Goal: Answer question/provide support

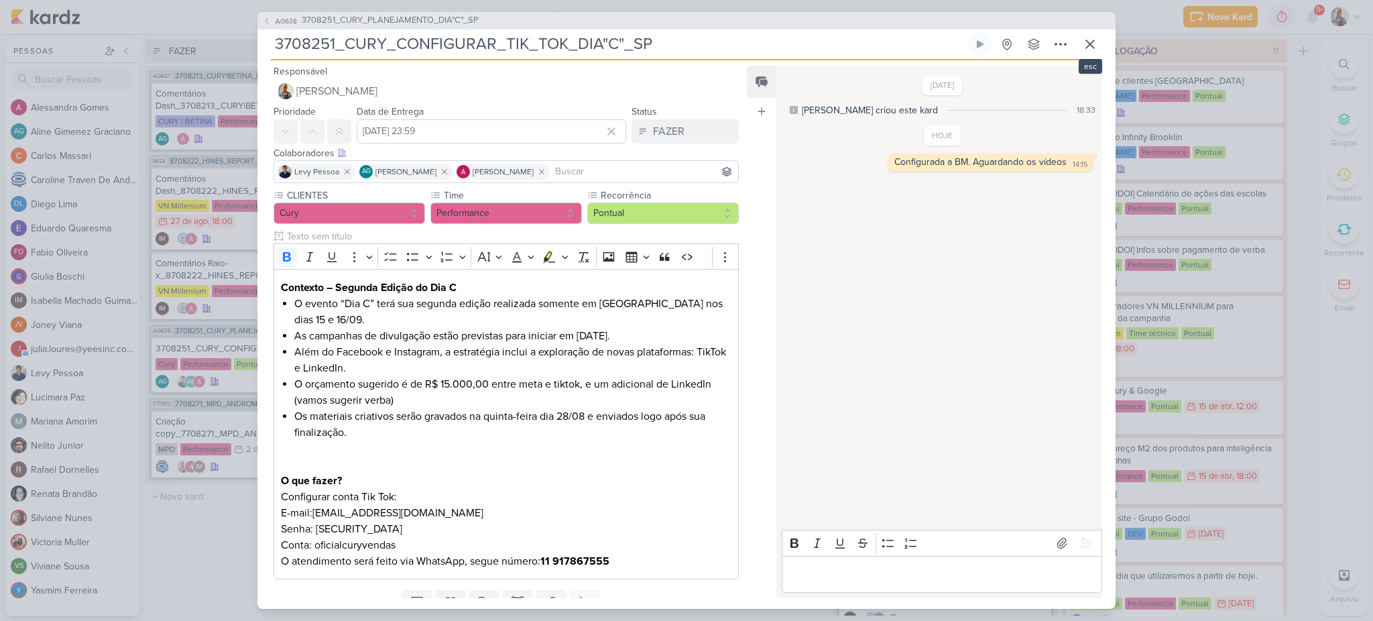
click at [1087, 48] on icon at bounding box center [1090, 44] width 16 height 16
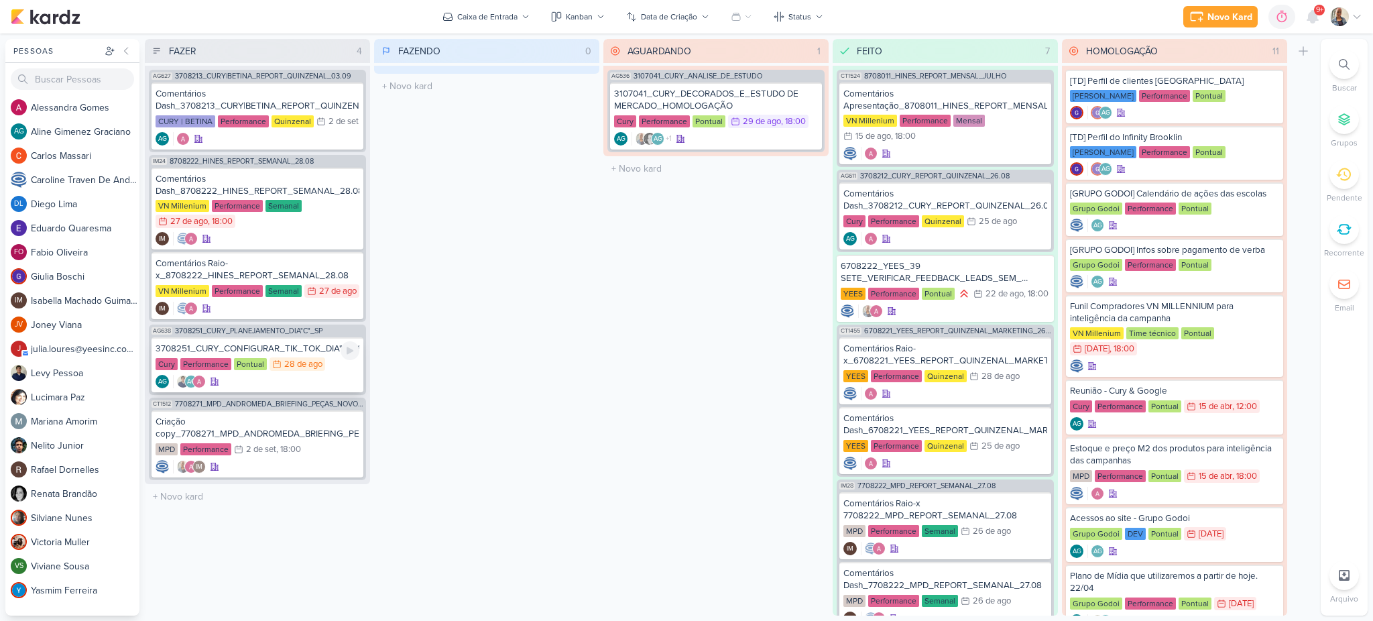
click at [244, 343] on div "3708251_CURY_CONFIGURAR_TIK_TOK_DIA"C"_SP" at bounding box center [258, 349] width 204 height 12
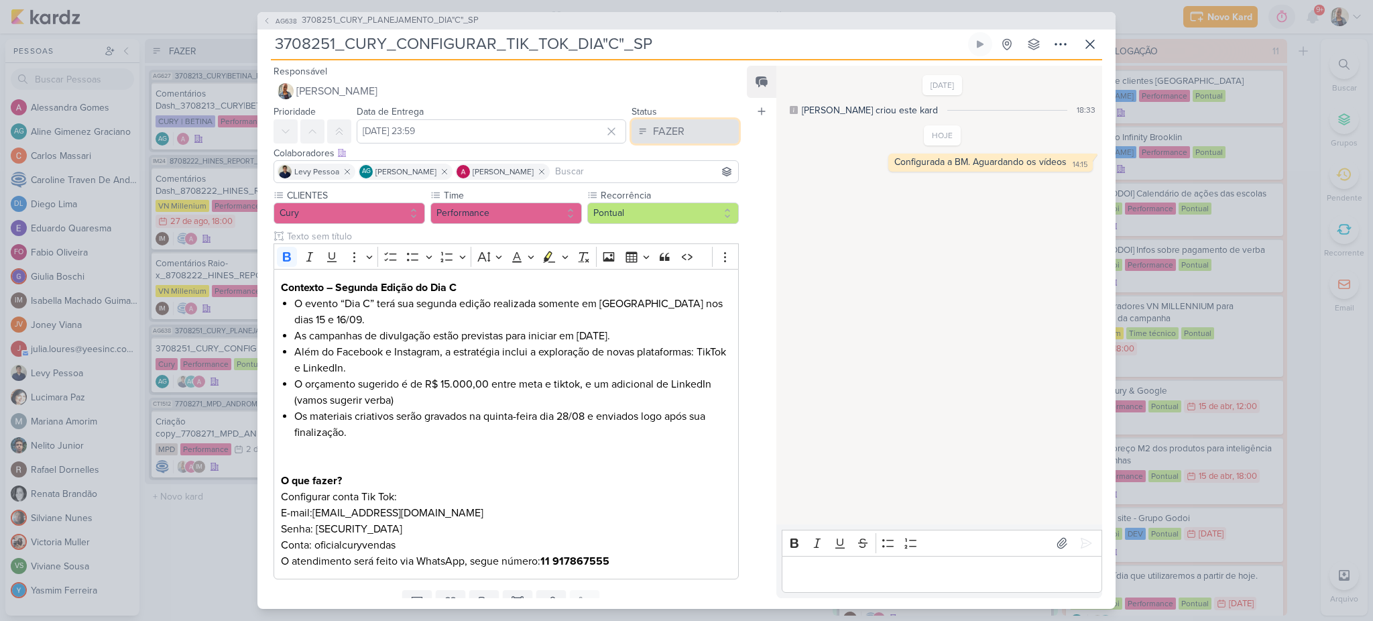
click at [682, 132] on button "FAZER" at bounding box center [684, 131] width 107 height 24
click at [666, 222] on button "FEITO" at bounding box center [678, 228] width 119 height 22
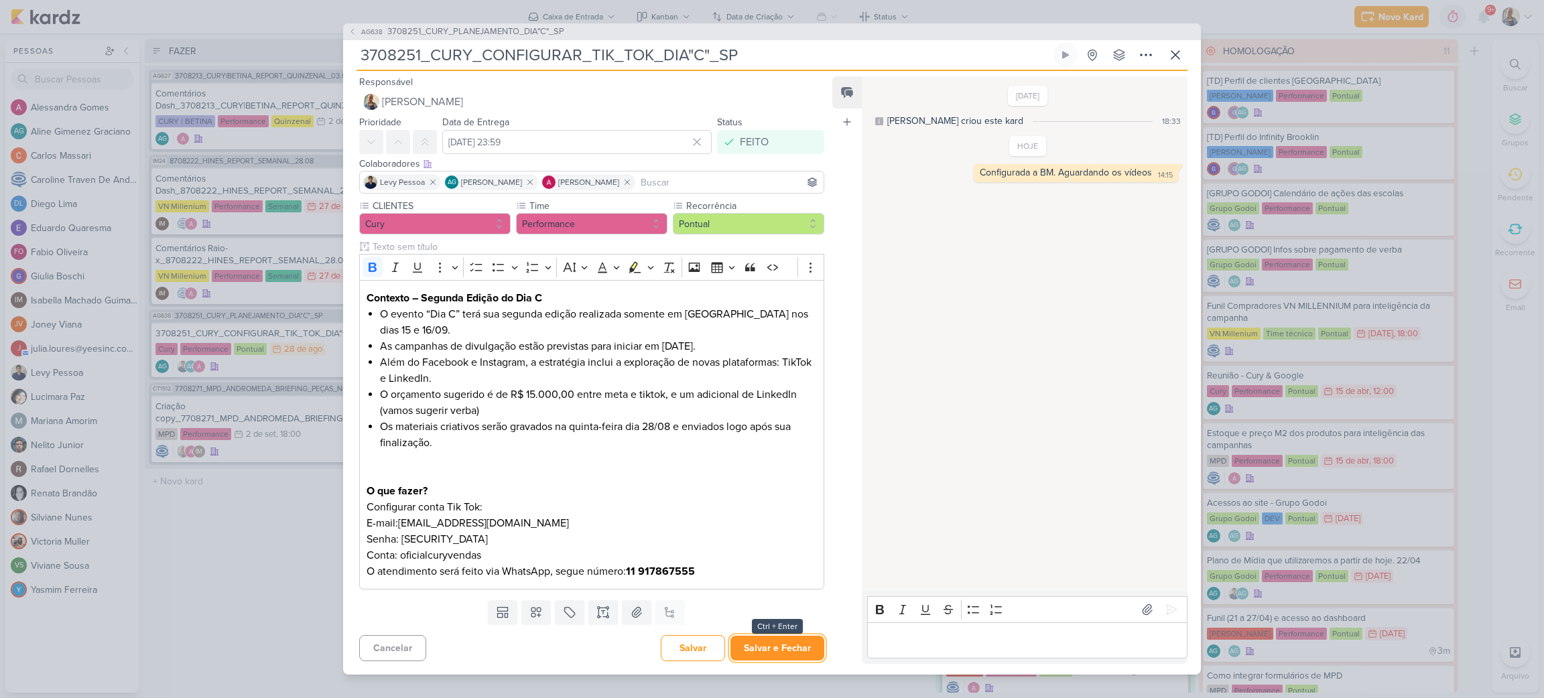
click at [759, 620] on button "Salvar e Fechar" at bounding box center [778, 648] width 94 height 25
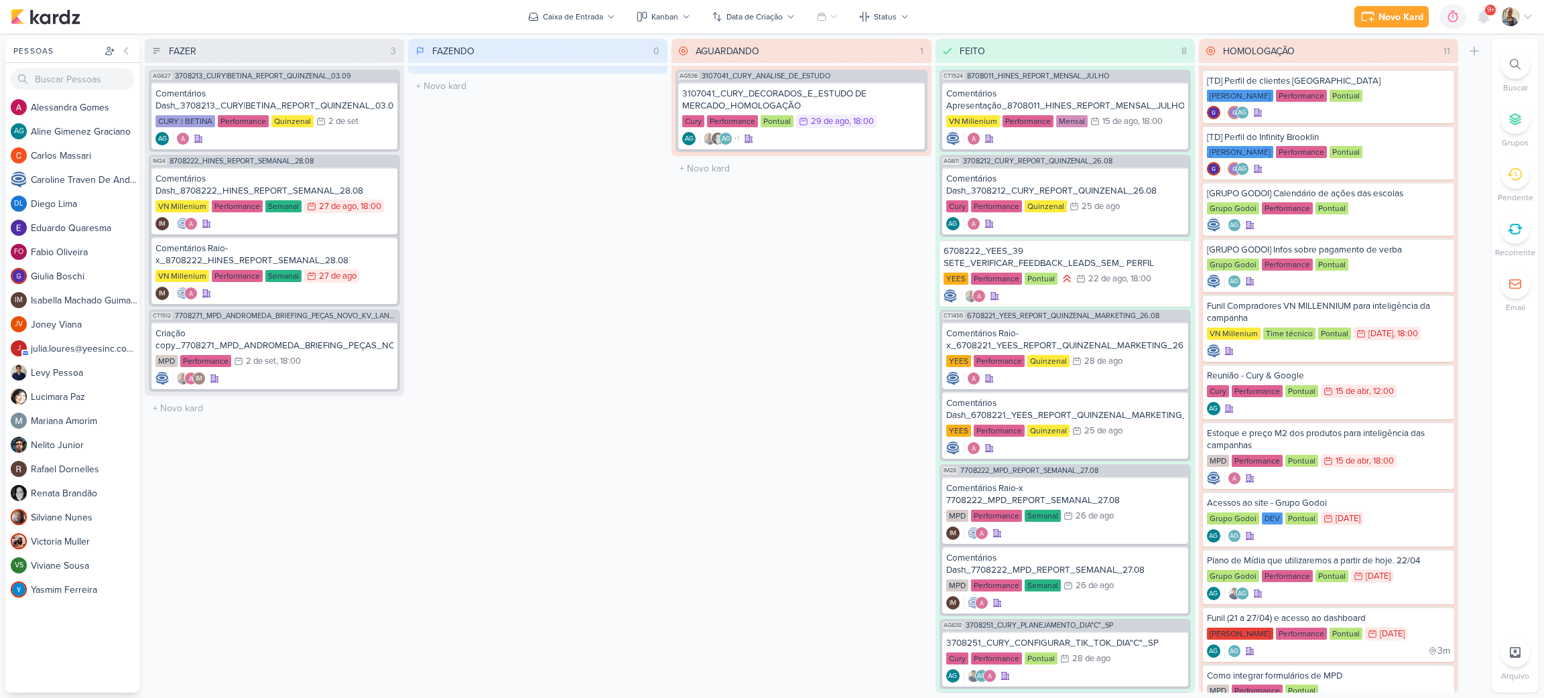
click at [1372, 55] on div at bounding box center [1515, 64] width 29 height 29
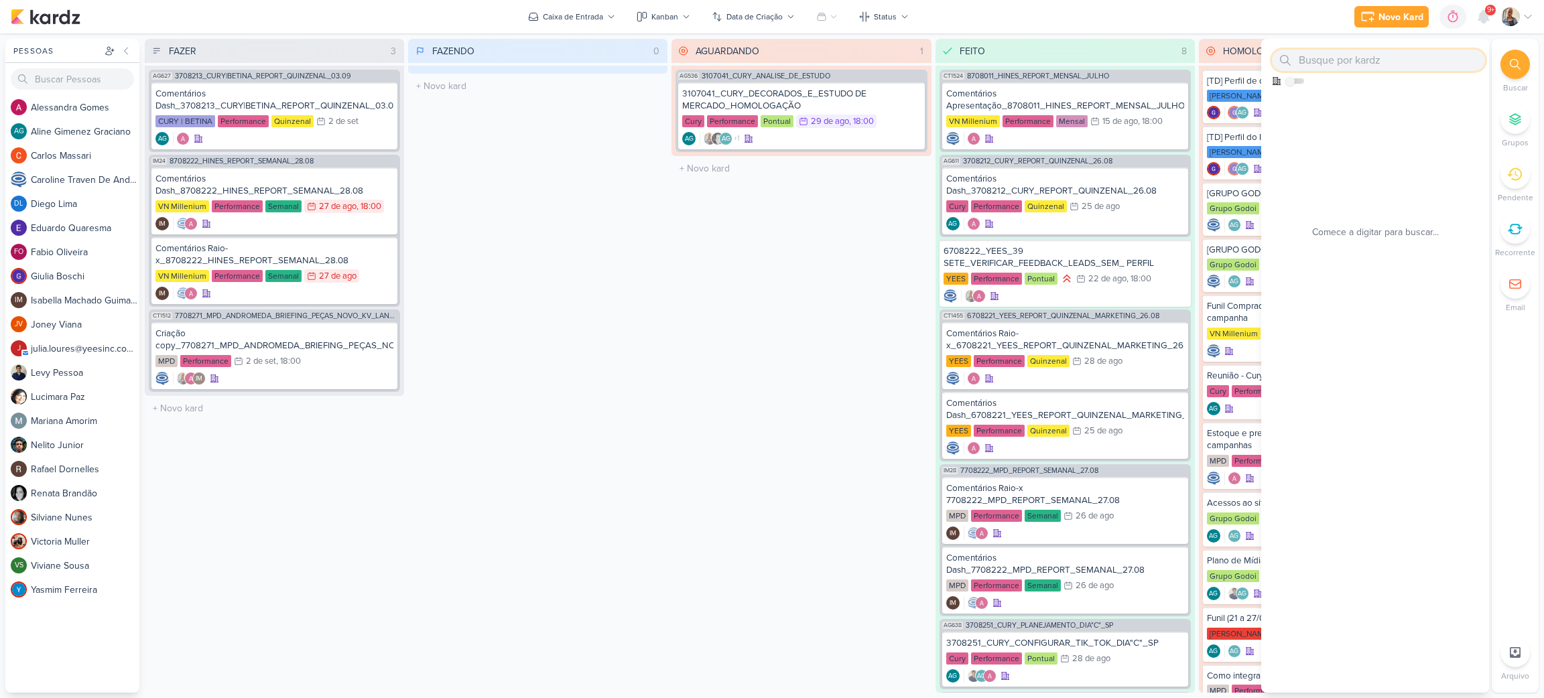
paste input "14708224"
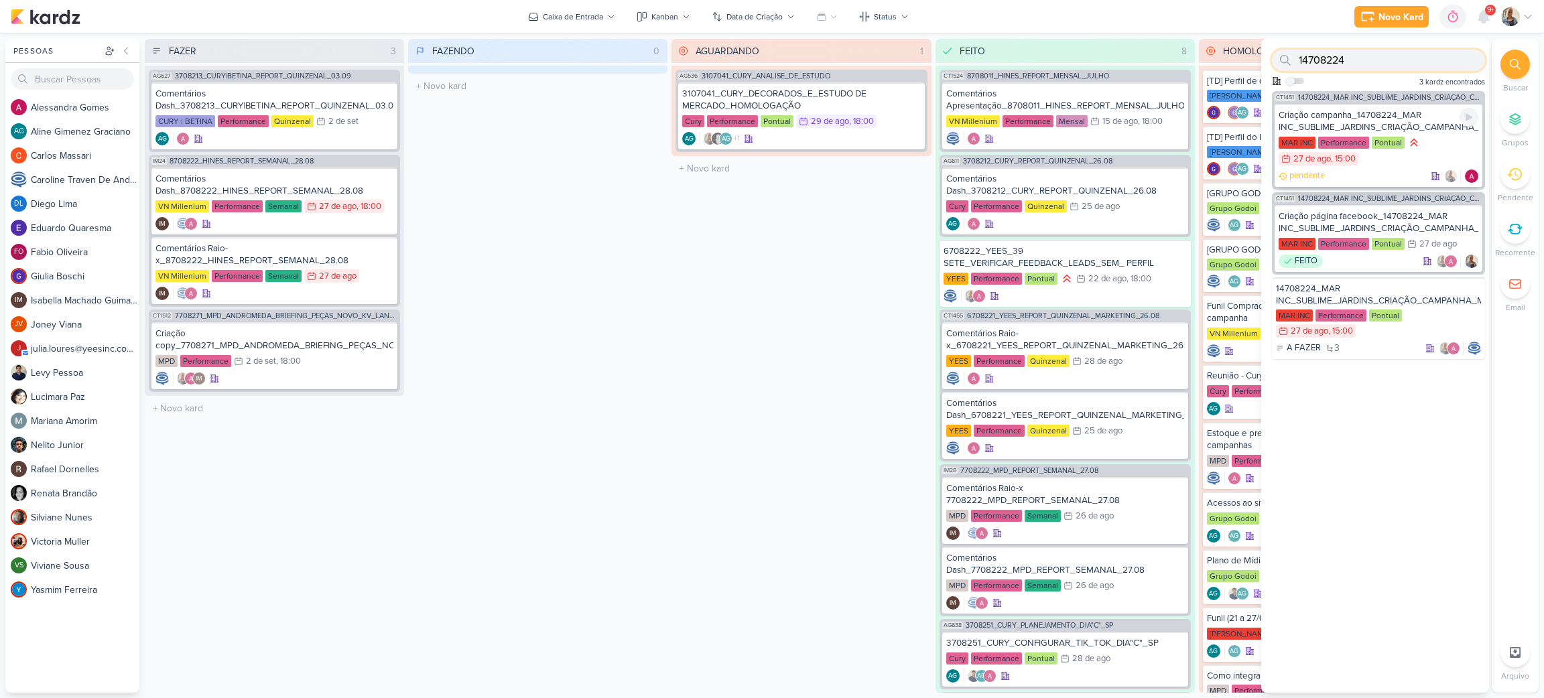
type input "14708224"
click at [1369, 125] on div "Criação campanha_14708224_MAR INC_SUBLIME_JARDINS_CRIAÇÃO_CAMPANHA_META_ADS" at bounding box center [1379, 121] width 200 height 24
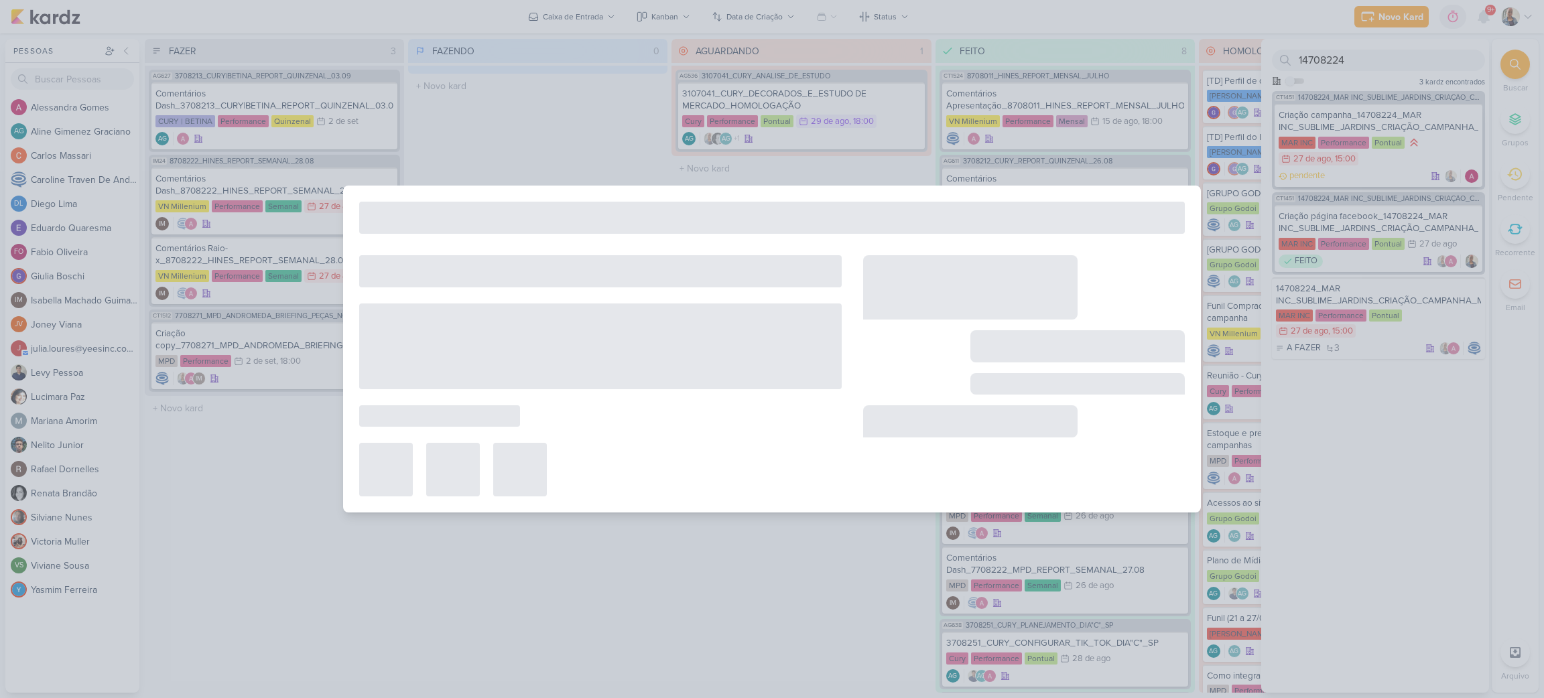
type input "Criação campanha_14708224_MAR INC_SUBLIME_JARDINS_CRIAÇÃO_CAMPANHA_META_ADS"
type input "[DATE] 15:00"
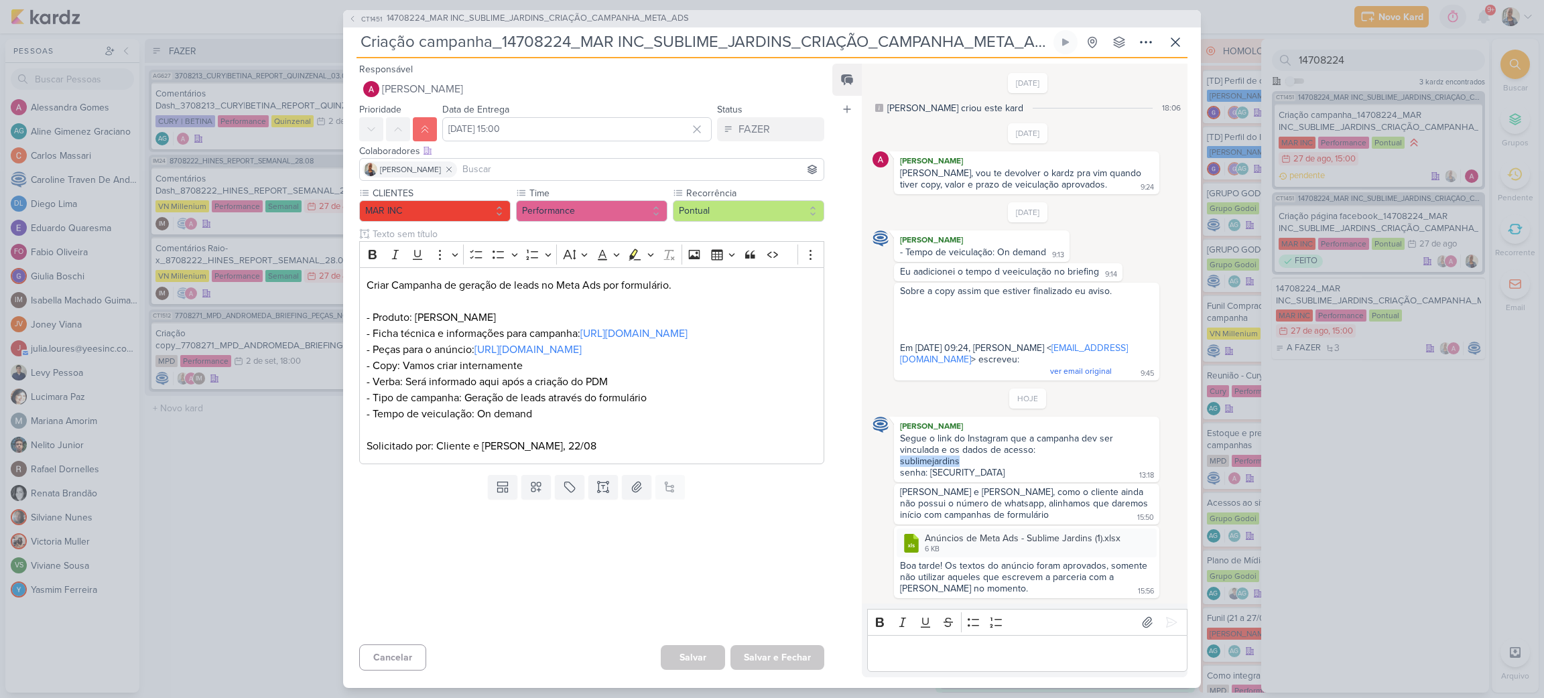
drag, startPoint x: 959, startPoint y: 459, endPoint x: 894, endPoint y: 463, distance: 65.1
click at [894, 463] on div "[PERSON_NAME] Segue o link do Instagram que a campanha dev ser vinculada e os d…" at bounding box center [1026, 450] width 265 height 66
copy div "sublimejardins"
drag, startPoint x: 985, startPoint y: 474, endPoint x: 930, endPoint y: 472, distance: 55.0
click at [930, 472] on div "Segue o link do Instagram que a campanha dev ser vinculada e os dados de acesso…" at bounding box center [1027, 456] width 260 height 47
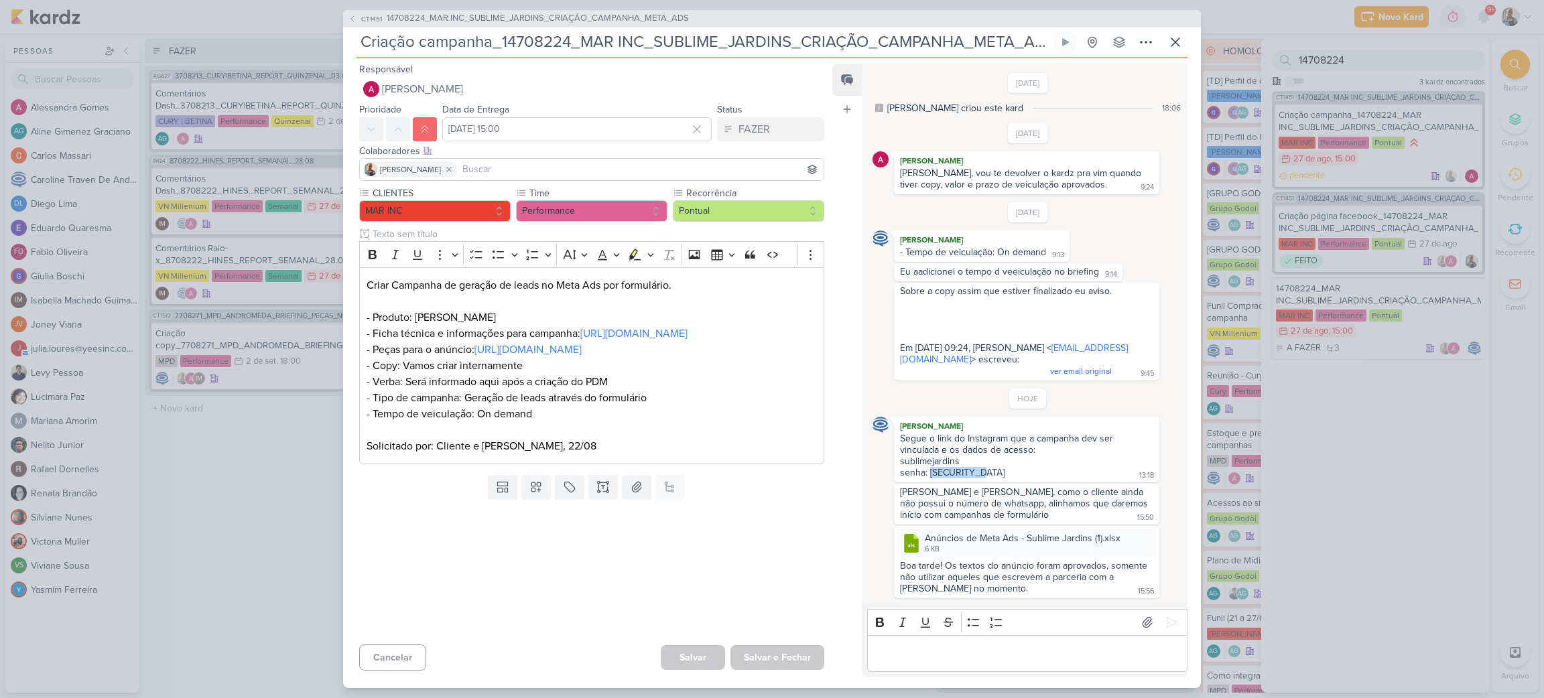
copy div "10561062Sj@"
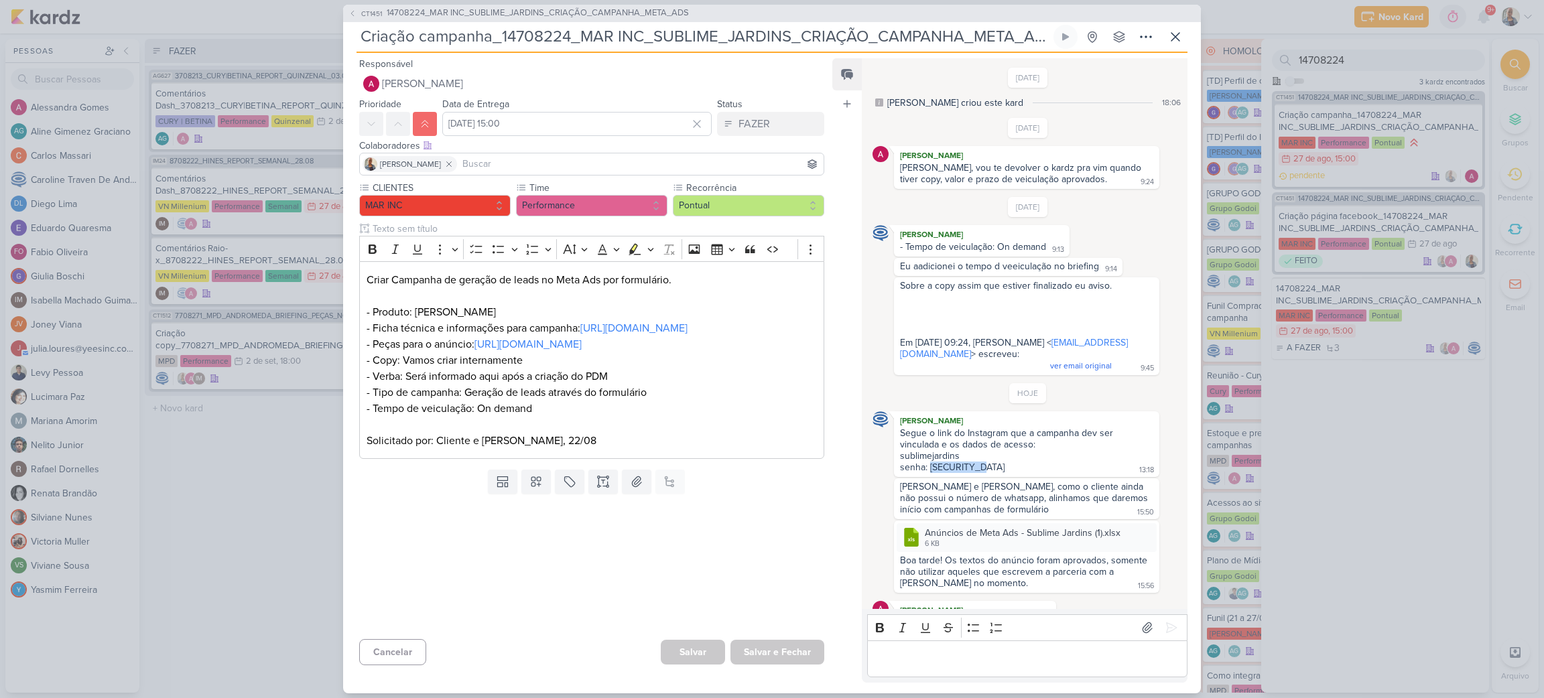
scroll to position [25, 0]
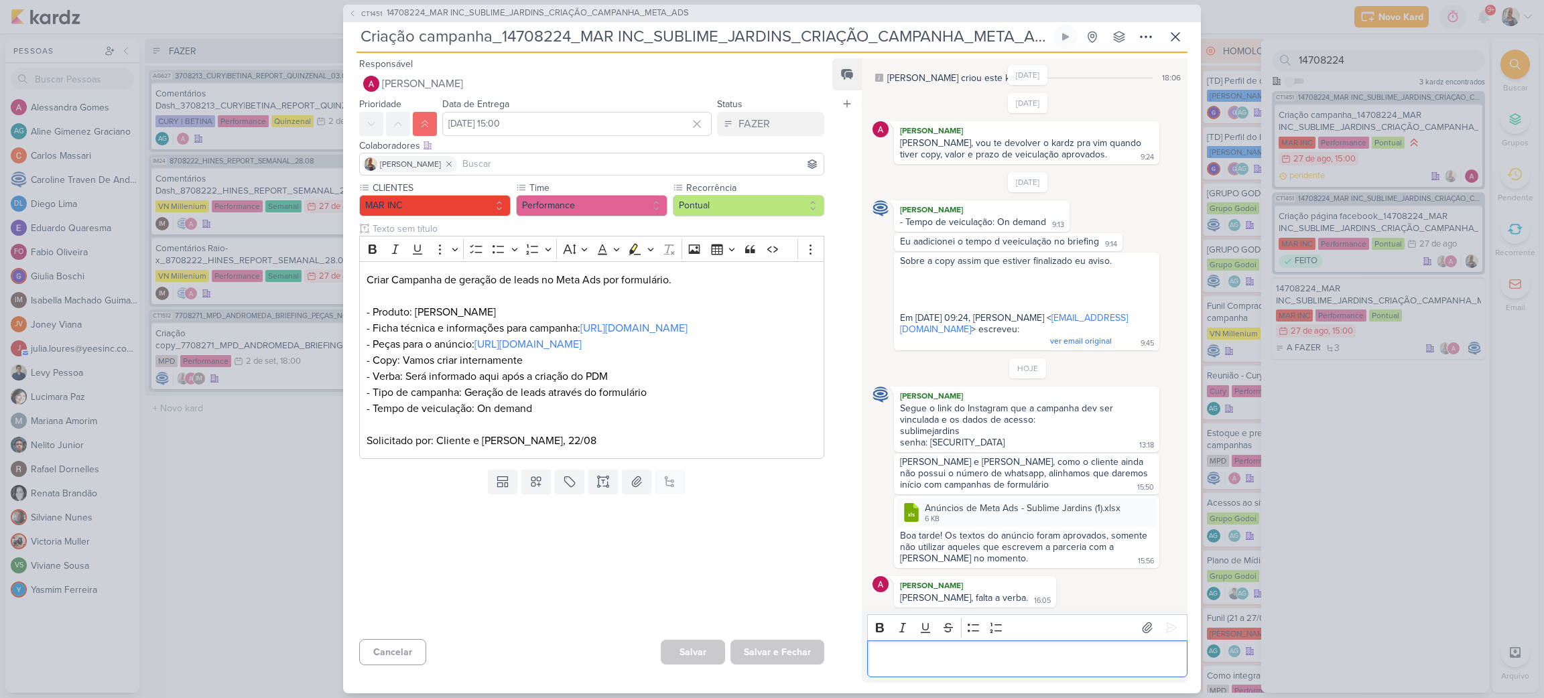
click at [962, 620] on p "Editor editing area: main" at bounding box center [1027, 659] width 306 height 16
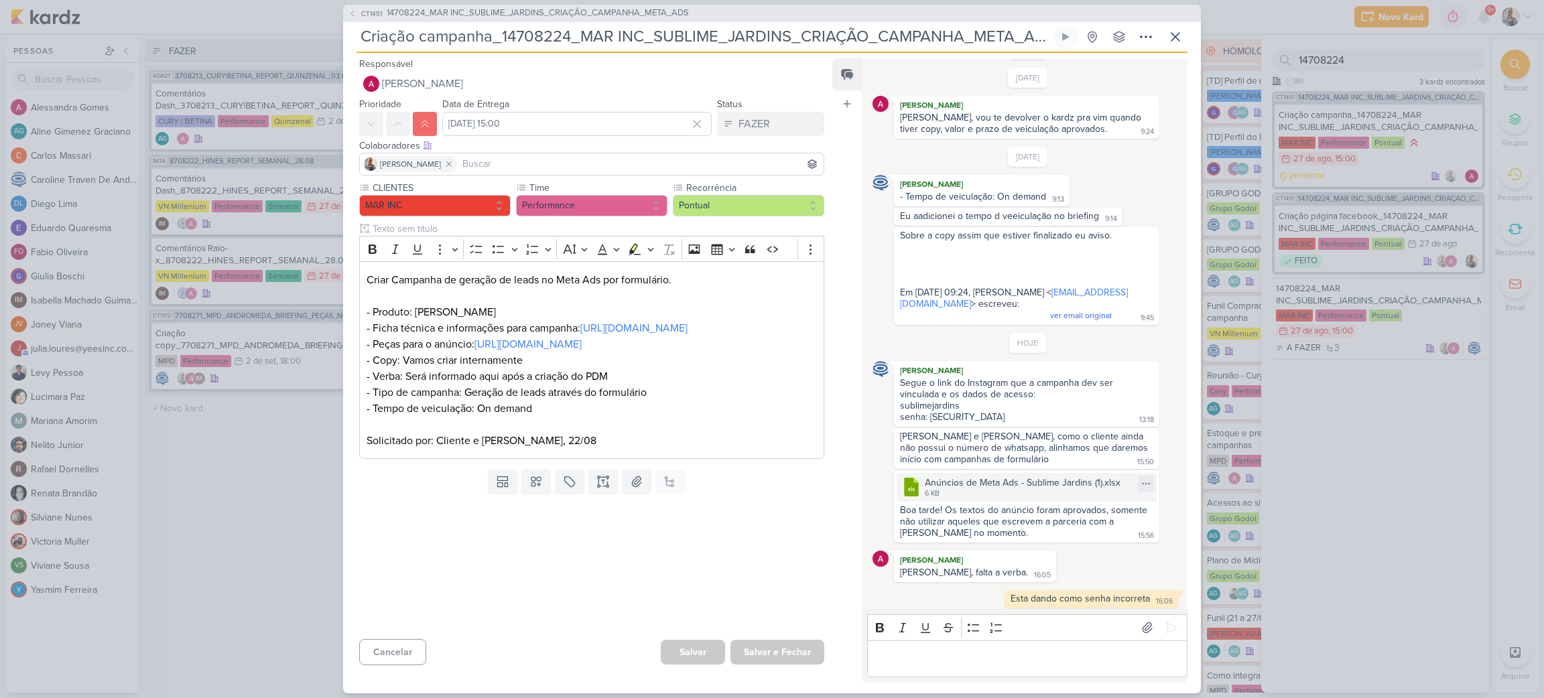
click at [991, 480] on div "Anúncios de Meta Ads - Sublime Jardins (1).xlsx" at bounding box center [1023, 483] width 196 height 14
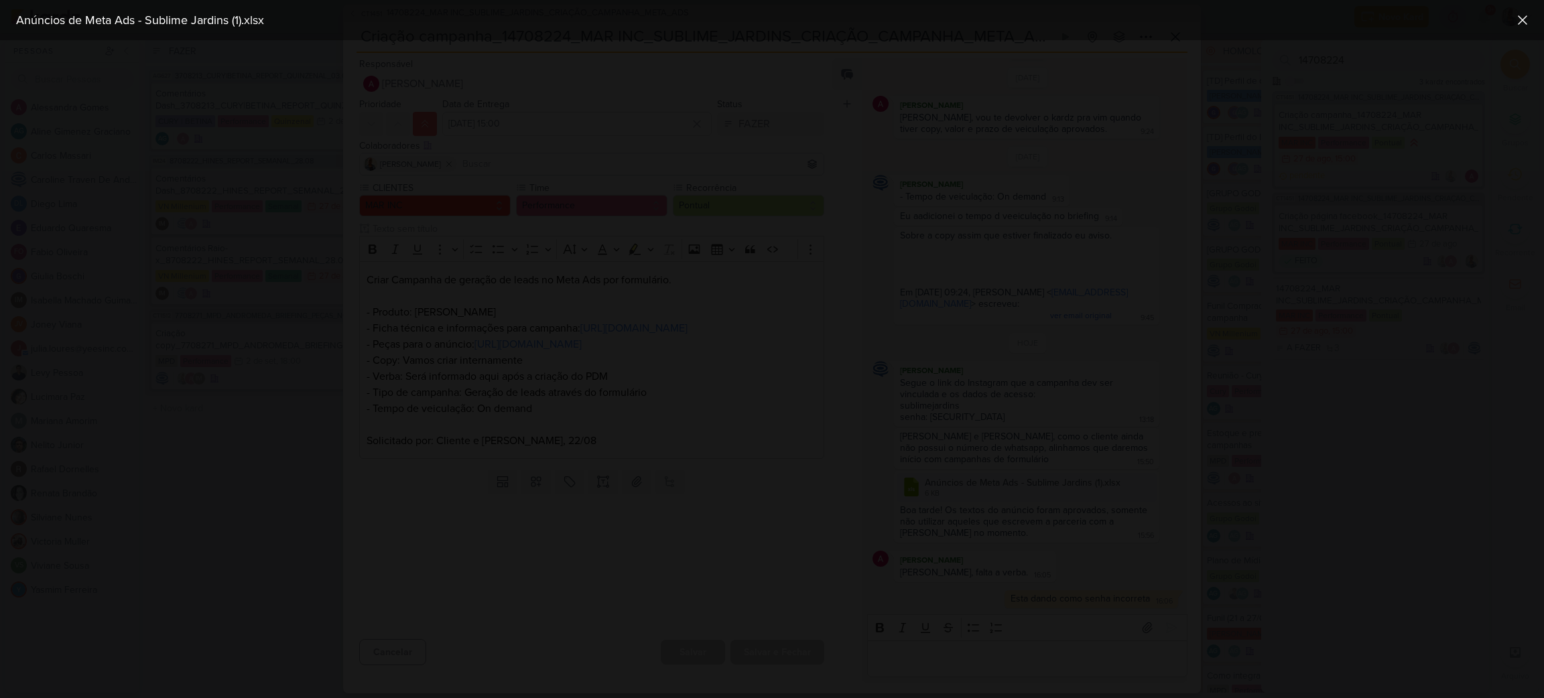
scroll to position [121, 0]
click at [1245, 244] on div at bounding box center [772, 369] width 1544 height 658
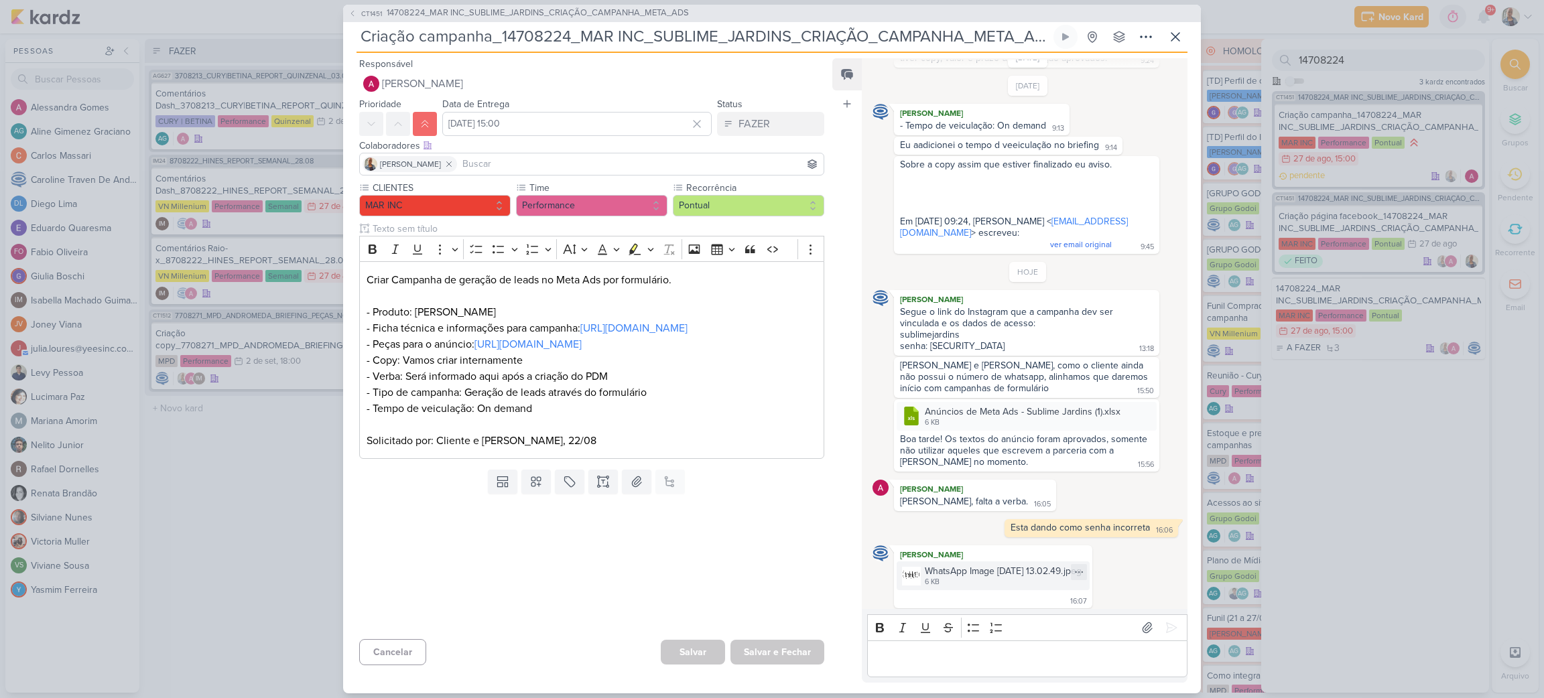
click at [992, 569] on div "WhatsApp Image [DATE] 13.02.49.jpeg" at bounding box center [1003, 571] width 157 height 14
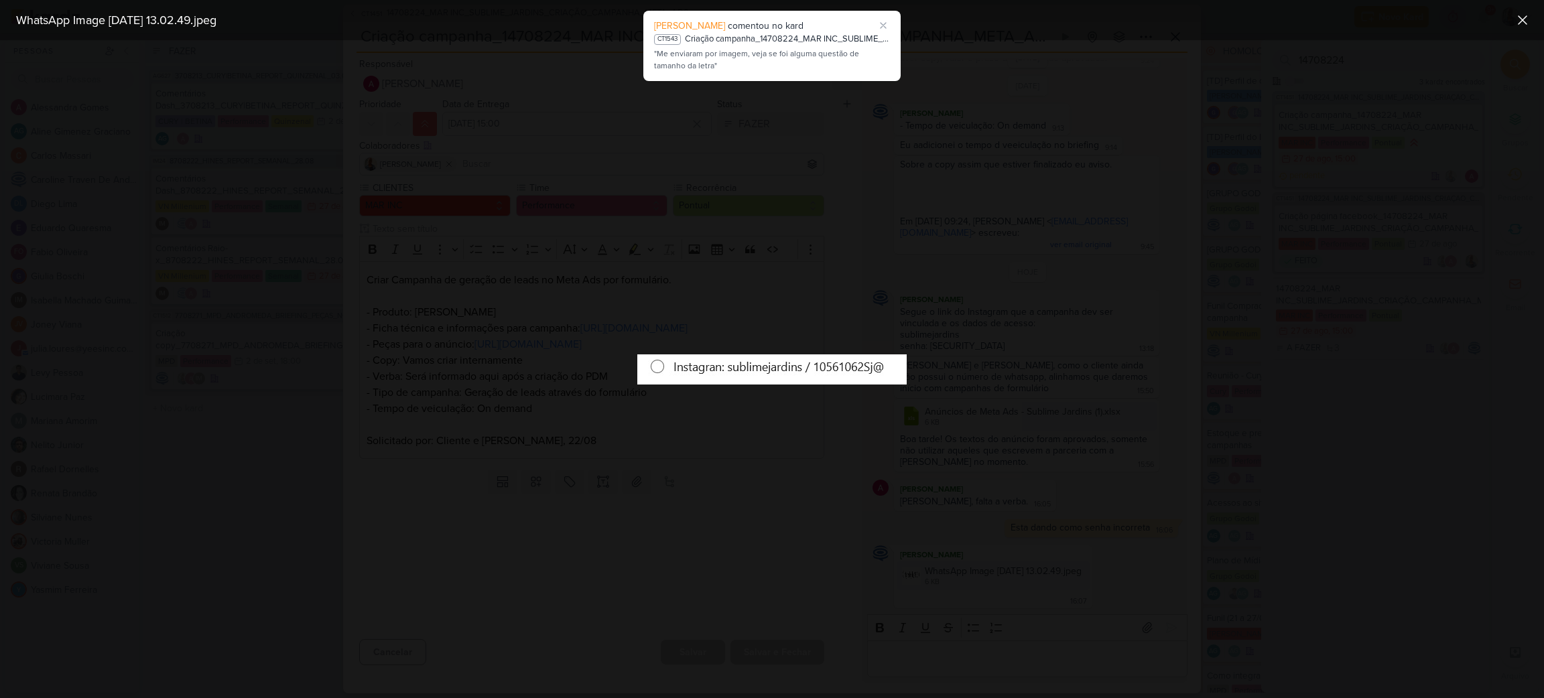
scroll to position [151, 0]
